Goal: Book appointment/travel/reservation

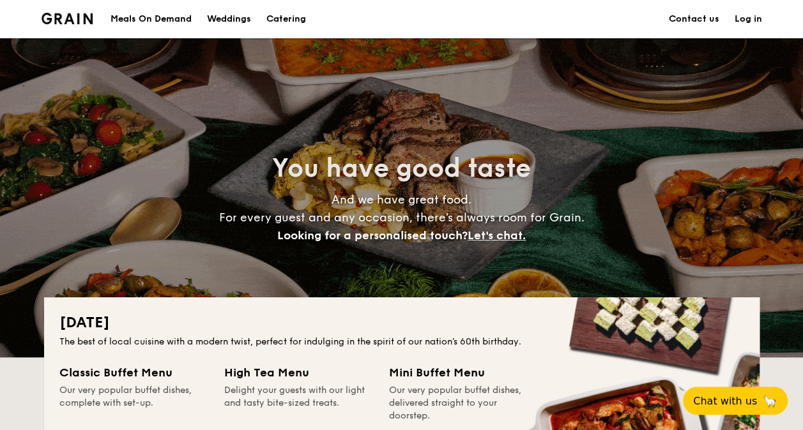
click at [272, 18] on h1 "Catering" at bounding box center [286, 19] width 40 height 38
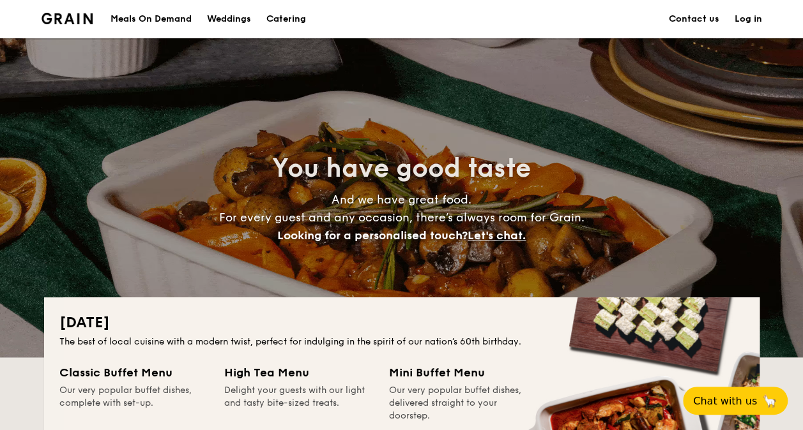
click at [285, 18] on h1 "Catering" at bounding box center [286, 19] width 40 height 38
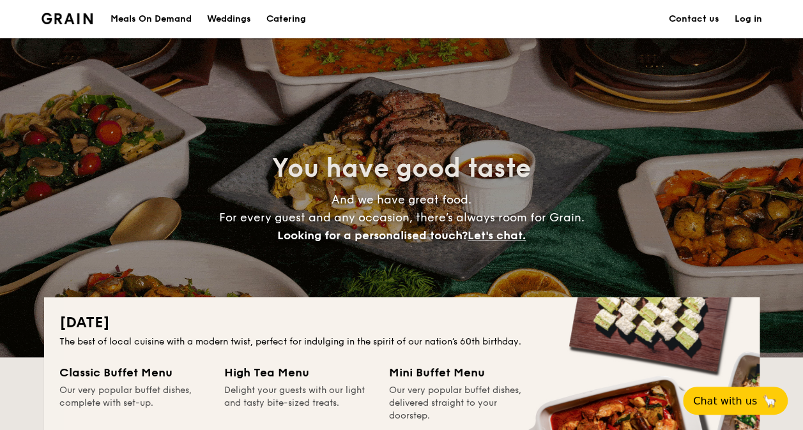
click at [290, 15] on h1 "Catering" at bounding box center [286, 19] width 40 height 38
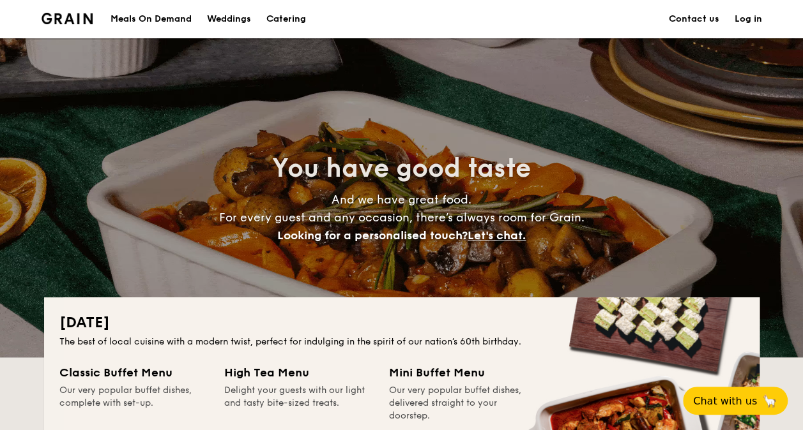
click at [282, 13] on h1 "Catering" at bounding box center [286, 19] width 40 height 38
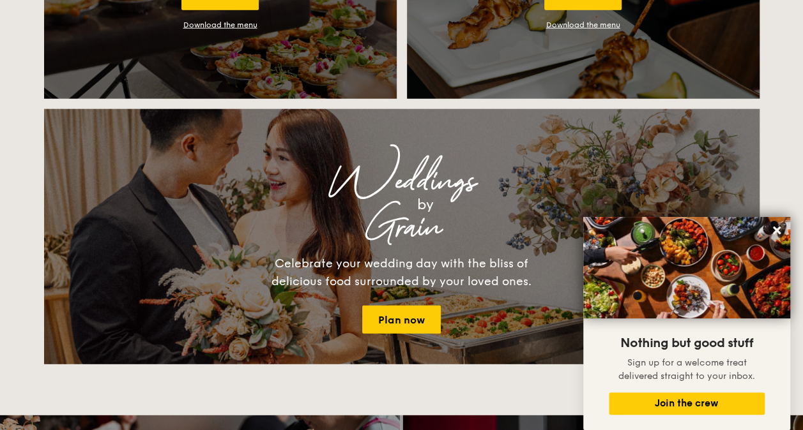
scroll to position [1341, 0]
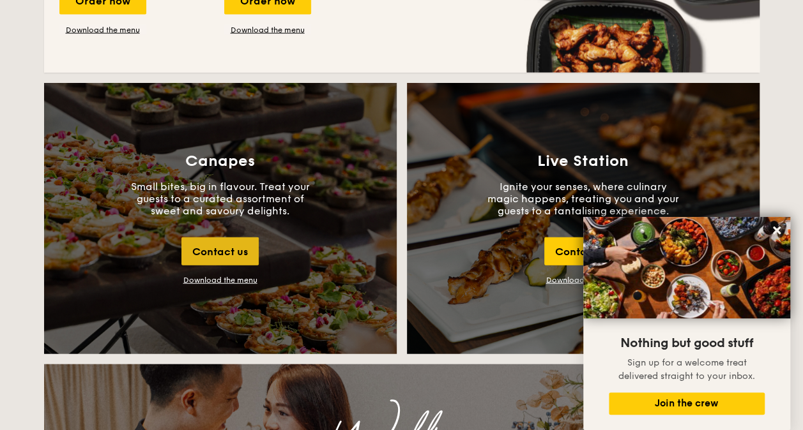
click at [207, 252] on div "Contact us" at bounding box center [219, 252] width 77 height 28
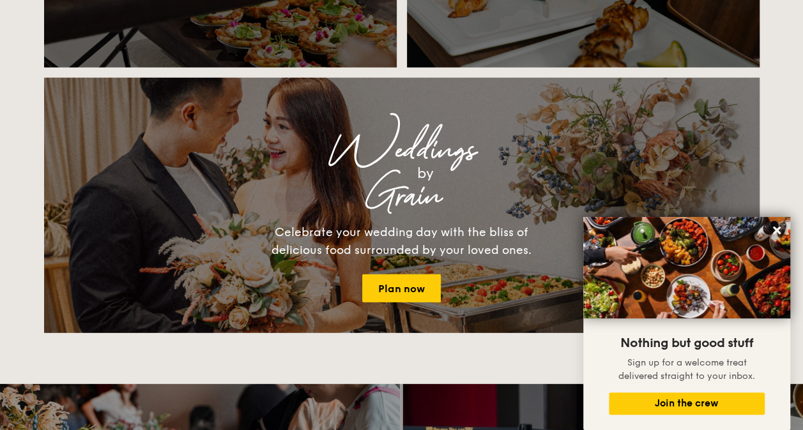
scroll to position [1452, 0]
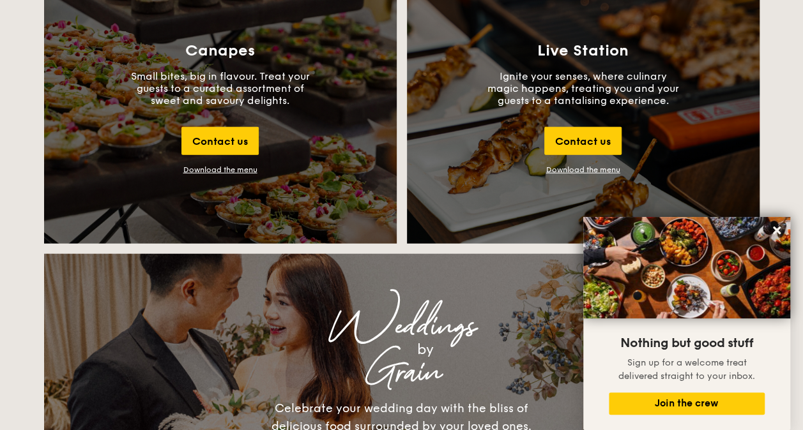
click at [212, 168] on div "Download the menu" at bounding box center [220, 169] width 74 height 9
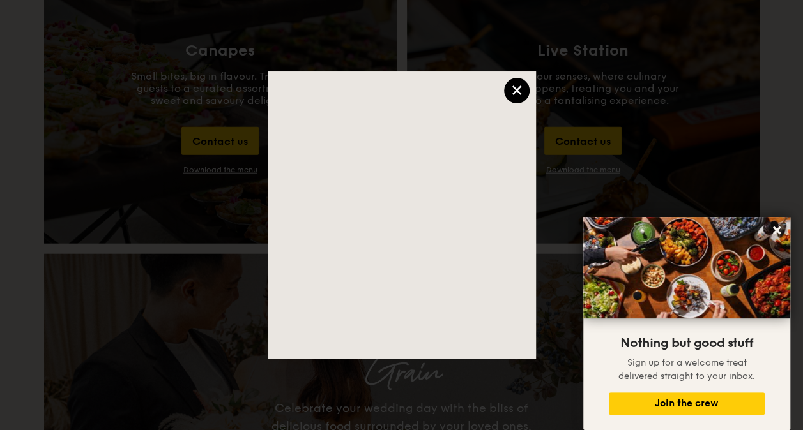
click at [510, 84] on div "×" at bounding box center [517, 91] width 26 height 26
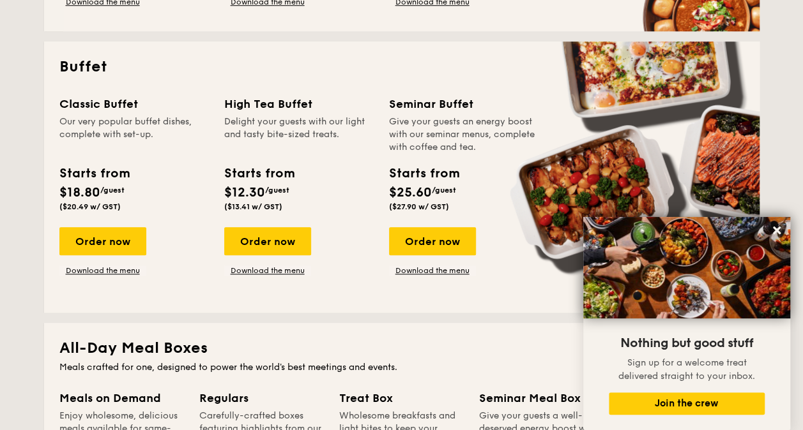
scroll to position [558, 0]
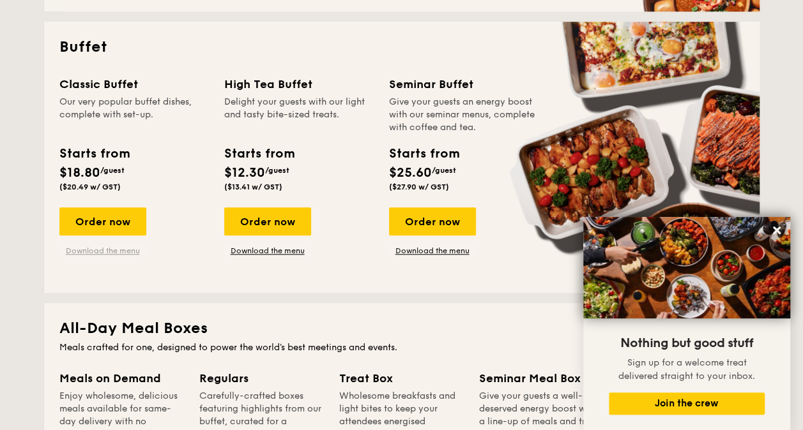
click at [116, 250] on link "Download the menu" at bounding box center [102, 251] width 87 height 10
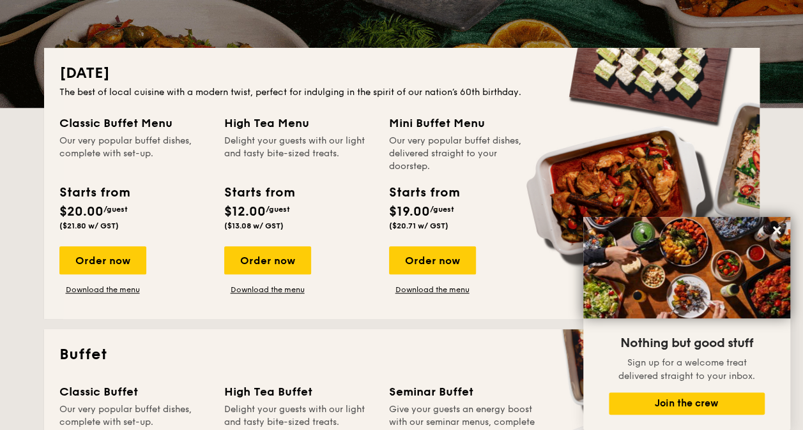
scroll to position [255, 0]
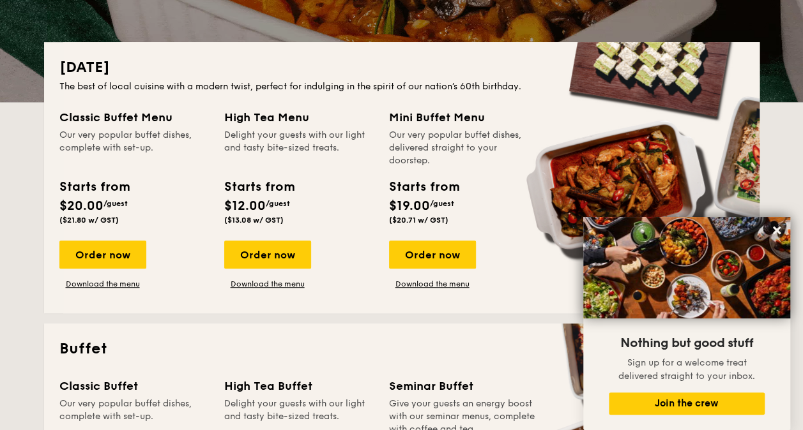
click at [494, 119] on div "Mini Buffet Menu" at bounding box center [463, 118] width 149 height 18
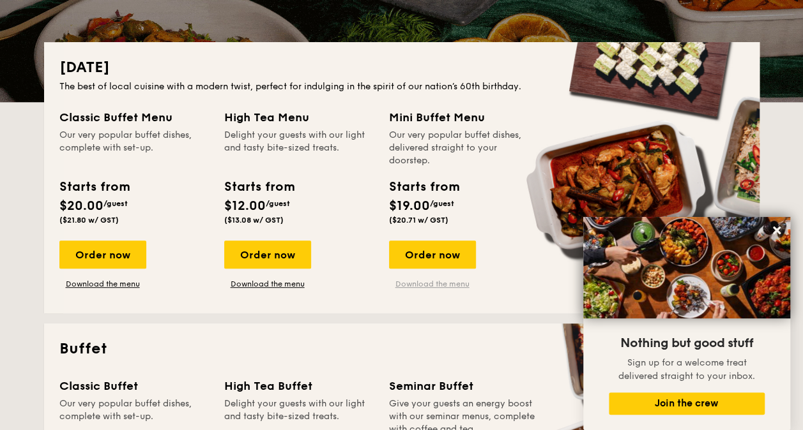
click at [416, 286] on link "Download the menu" at bounding box center [432, 284] width 87 height 10
click at [278, 282] on link "Download the menu" at bounding box center [267, 284] width 87 height 10
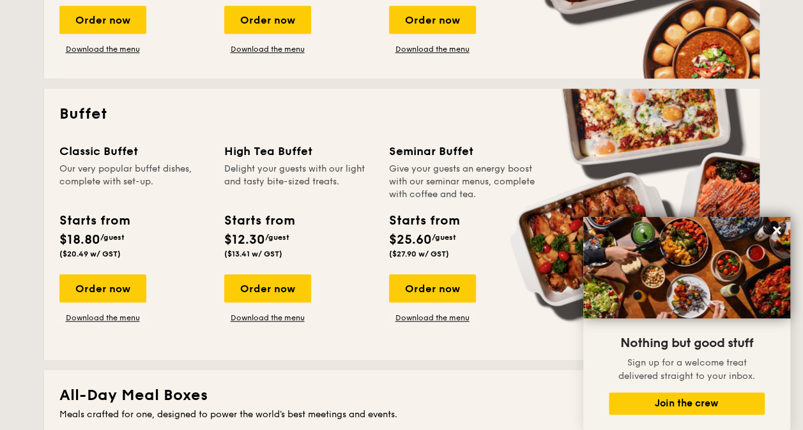
scroll to position [511, 0]
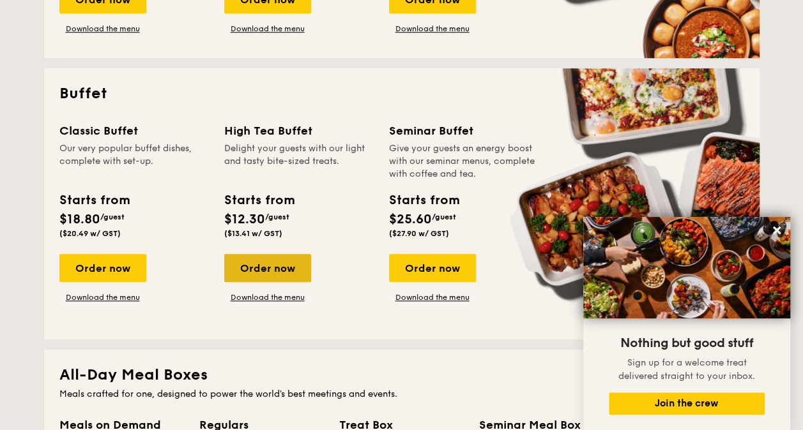
click at [280, 271] on div "Order now" at bounding box center [267, 268] width 87 height 28
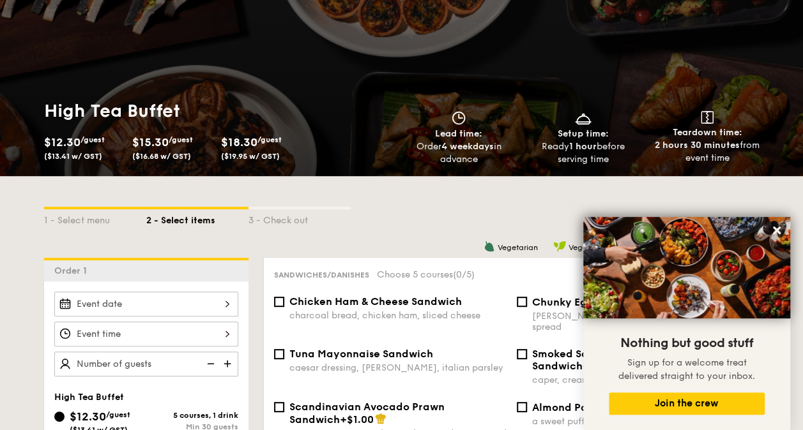
scroll to position [255, 0]
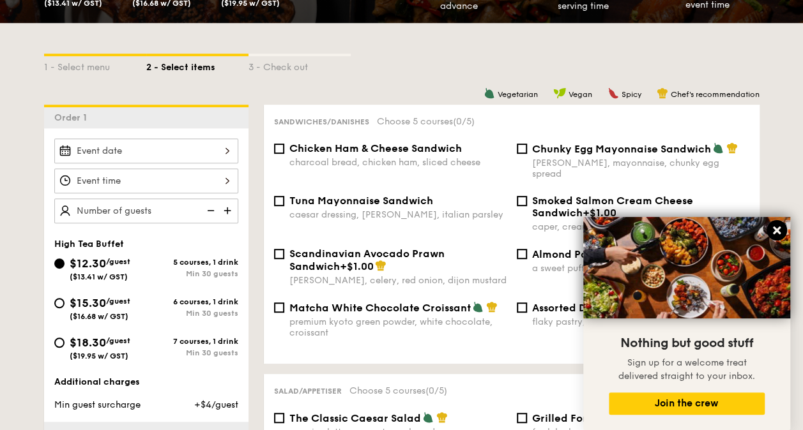
click at [775, 232] on icon at bounding box center [777, 231] width 8 height 8
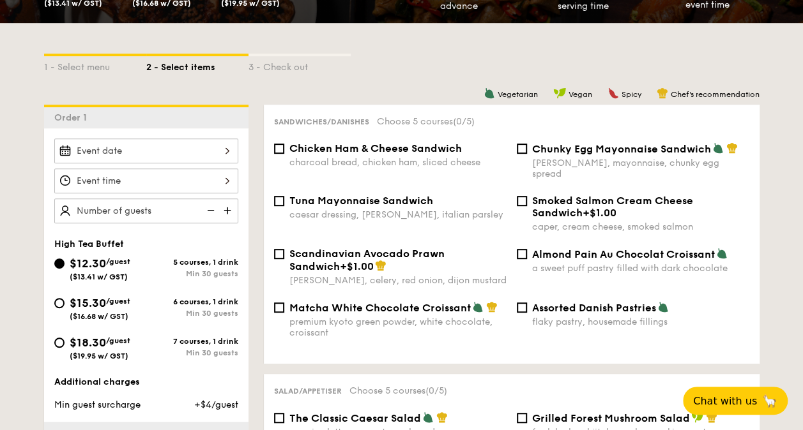
click at [106, 342] on span "$18.30" at bounding box center [88, 343] width 36 height 14
click at [65, 342] on input "$18.30 /guest ($19.95 w/ GST) 7 courses, 1 drink Min 30 guests" at bounding box center [59, 343] width 10 height 10
radio input "true"
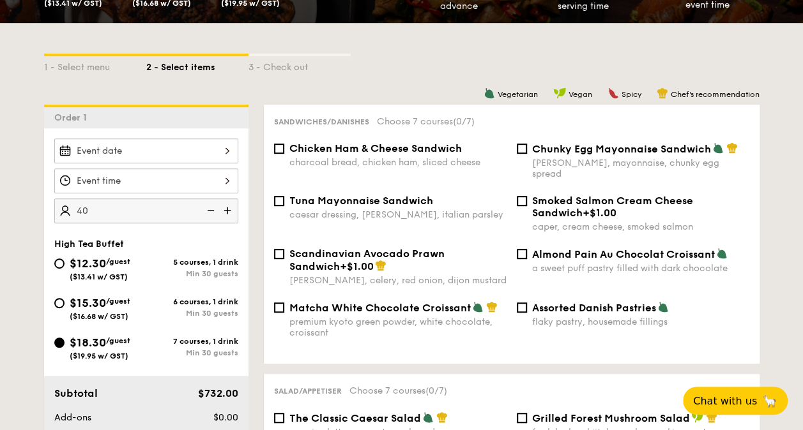
type input "40 guests"
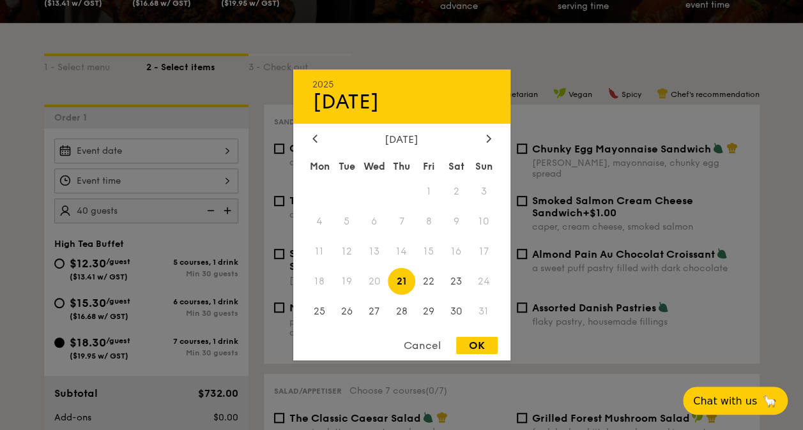
click at [201, 148] on div "2025 Aug [DATE] Tue Wed Thu Fri Sat Sun 1 2 3 4 5 6 7 8 9 10 11 12 13 14 15 16 …" at bounding box center [146, 151] width 184 height 25
click at [487, 138] on icon at bounding box center [488, 138] width 5 height 8
click at [402, 215] on span "11" at bounding box center [401, 221] width 27 height 27
drag, startPoint x: 471, startPoint y: 351, endPoint x: 273, endPoint y: 210, distance: 243.2
click at [471, 353] on div "OK" at bounding box center [477, 345] width 42 height 17
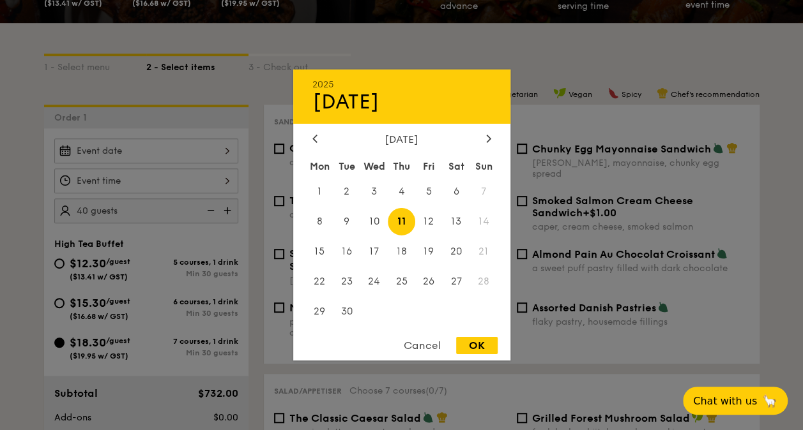
type input "[DATE]"
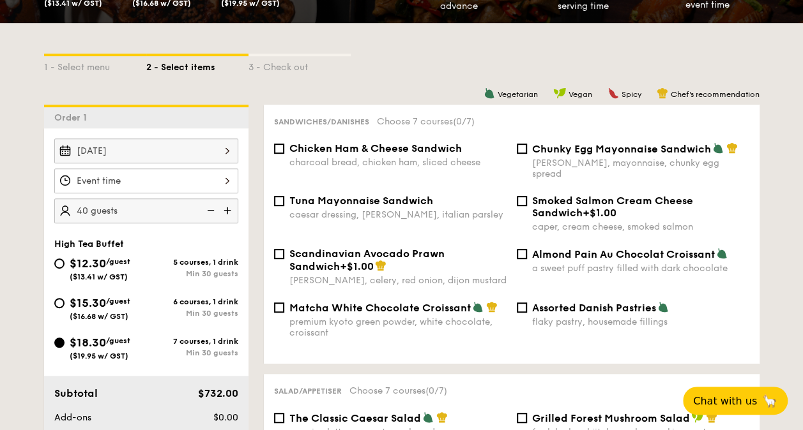
click at [213, 181] on div at bounding box center [146, 181] width 184 height 25
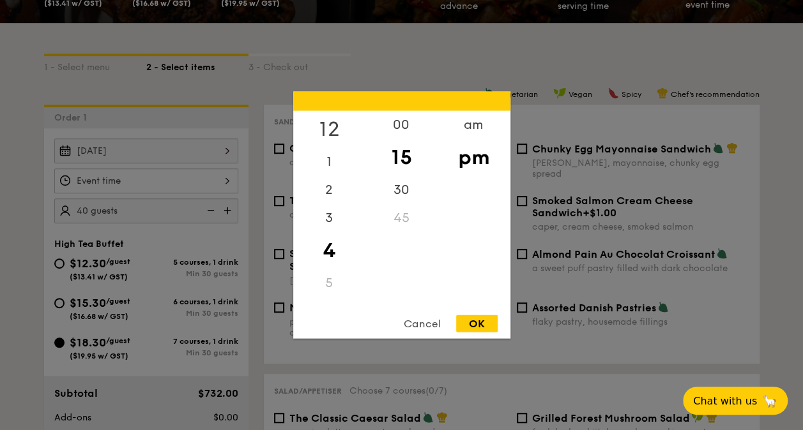
click at [330, 130] on div "12" at bounding box center [329, 129] width 72 height 37
click at [396, 123] on div "00" at bounding box center [401, 129] width 72 height 37
click at [479, 157] on div "pm" at bounding box center [473, 157] width 72 height 37
click at [462, 321] on div "OK" at bounding box center [477, 324] width 42 height 17
type input "12:00PM"
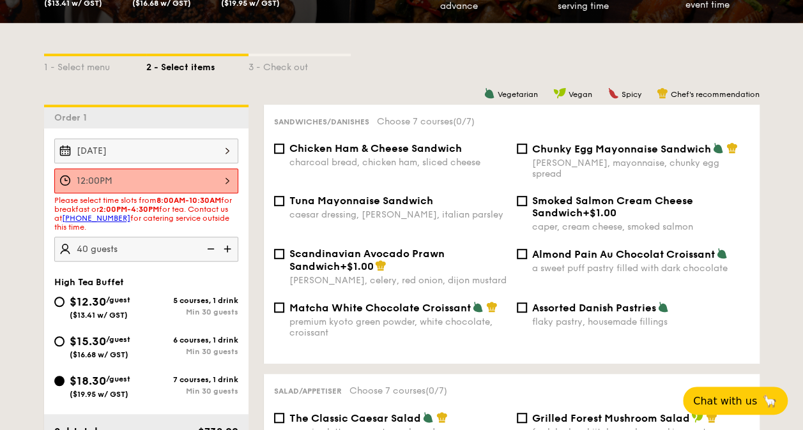
scroll to position [0, 0]
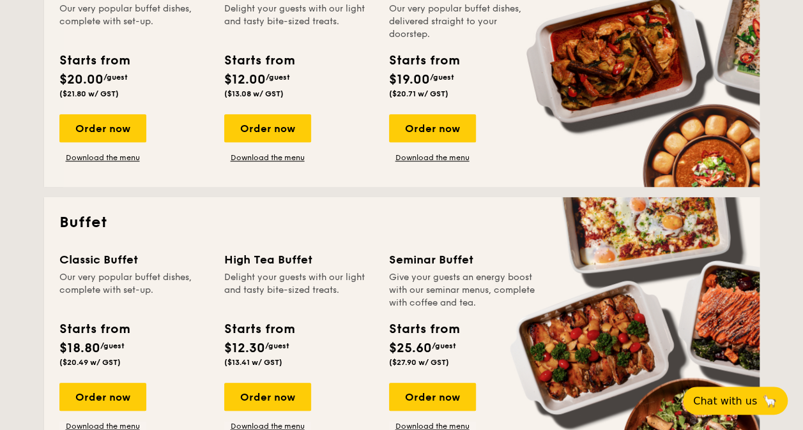
scroll to position [511, 0]
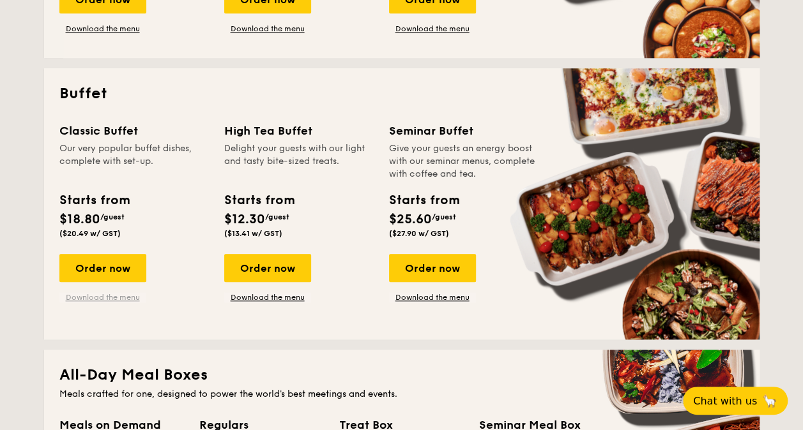
click at [87, 296] on link "Download the menu" at bounding box center [102, 298] width 87 height 10
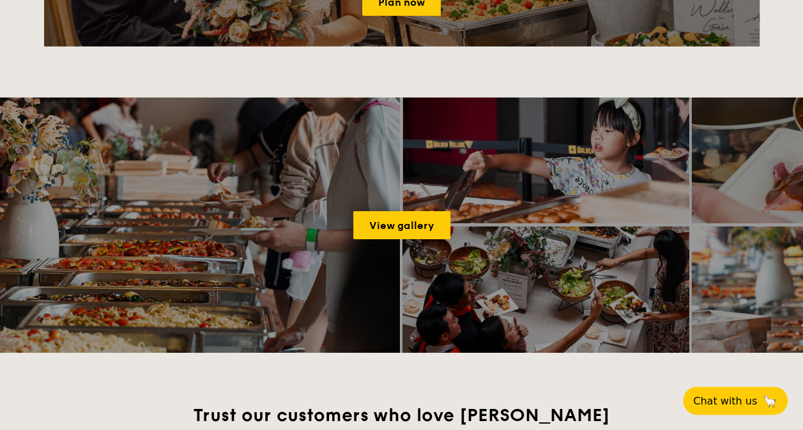
scroll to position [1916, 0]
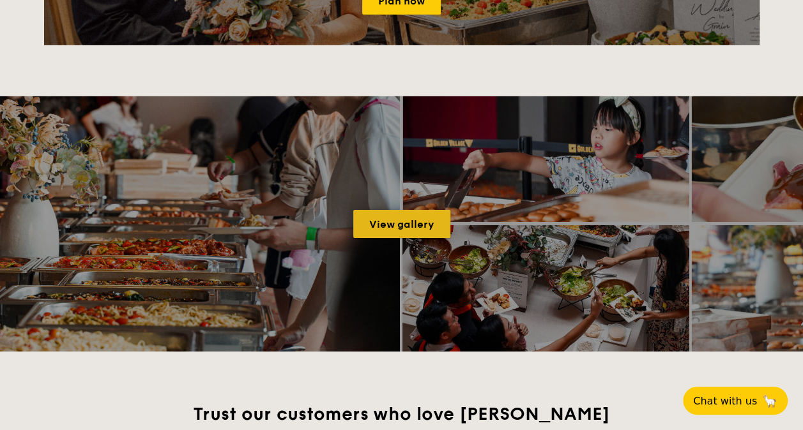
click at [424, 218] on link "View gallery" at bounding box center [401, 224] width 97 height 28
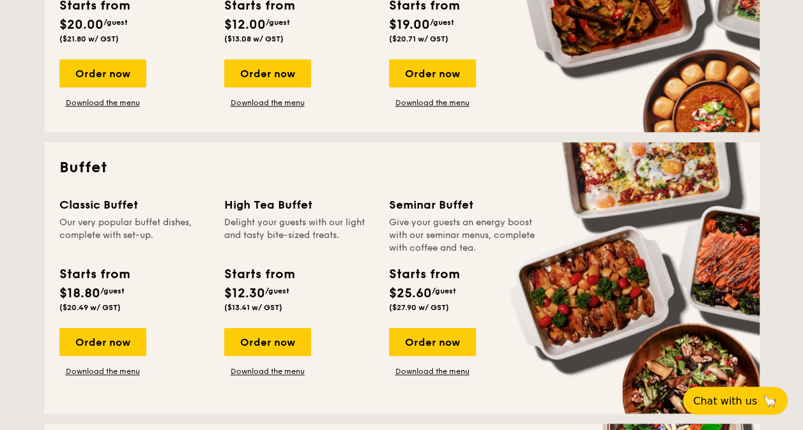
scroll to position [575, 0]
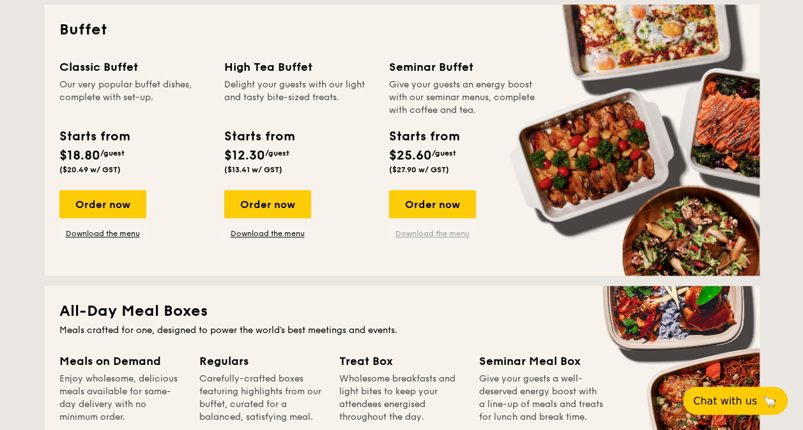
click at [437, 234] on link "Download the menu" at bounding box center [432, 234] width 87 height 10
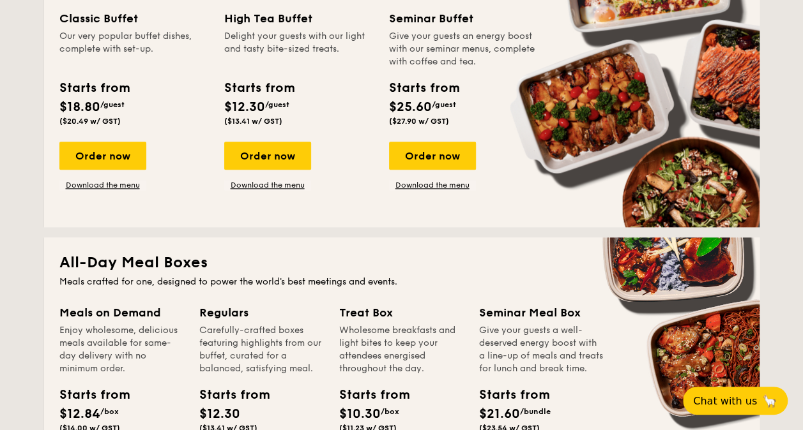
scroll to position [639, 0]
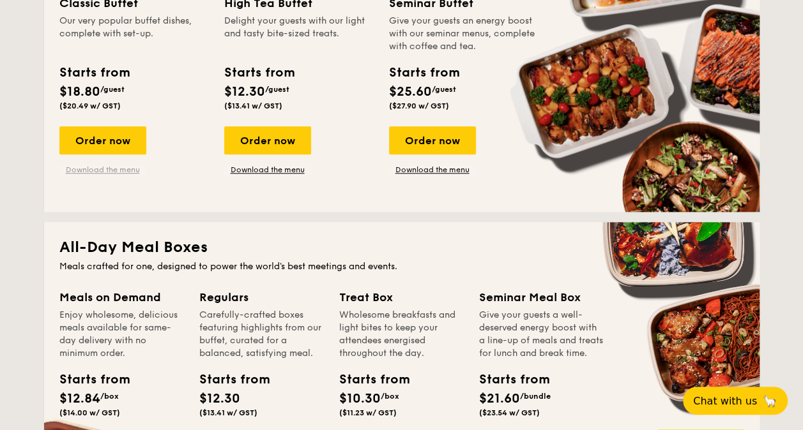
click at [85, 167] on link "Download the menu" at bounding box center [102, 170] width 87 height 10
